Goal: Information Seeking & Learning: Learn about a topic

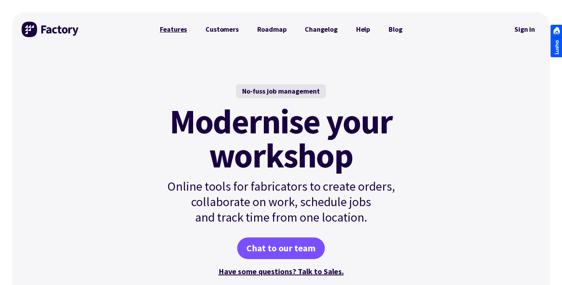
click at [185, 32] on link "Features" at bounding box center [174, 29] width 46 height 15
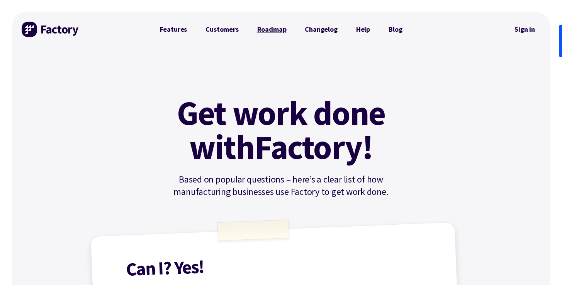
click at [266, 27] on link "Roadmap" at bounding box center [272, 29] width 48 height 15
click at [321, 32] on link "Changelog" at bounding box center [320, 29] width 51 height 15
